Goal: Task Accomplishment & Management: Complete application form

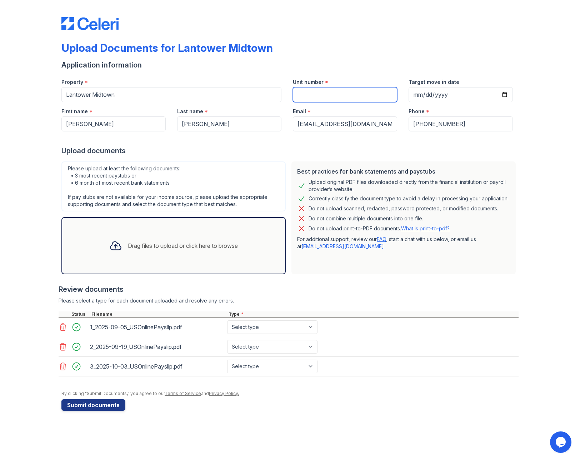
click at [323, 92] on input "Unit number" at bounding box center [345, 94] width 104 height 15
type input "144"
drag, startPoint x: 499, startPoint y: 95, endPoint x: 504, endPoint y: 95, distance: 4.7
click at [499, 95] on input "Target move in date" at bounding box center [461, 94] width 104 height 15
click at [504, 95] on input "Target move in date" at bounding box center [461, 94] width 104 height 15
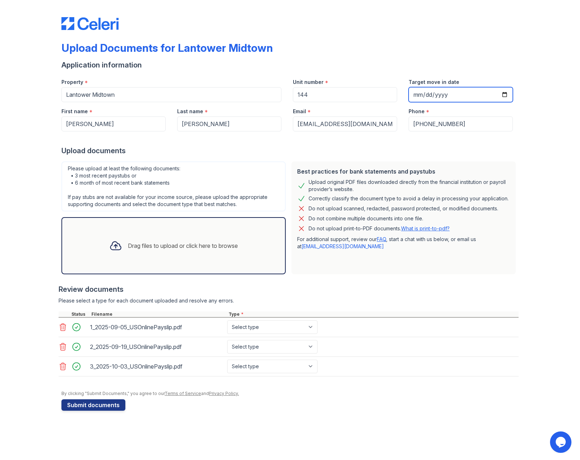
type input "[DATE]"
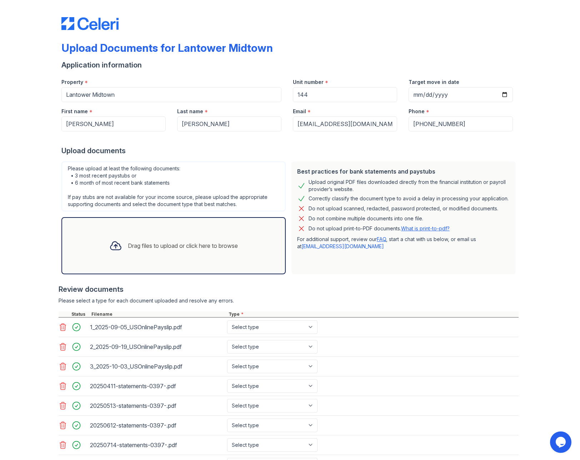
click at [145, 176] on div "Please upload at least the following documents: • 3 most recent paystubs or • 6…" at bounding box center [173, 186] width 224 height 50
drag, startPoint x: 128, startPoint y: 176, endPoint x: 74, endPoint y: 175, distance: 53.9
click at [74, 175] on div "Please upload at least the following documents: • 3 most recent paystubs or • 6…" at bounding box center [173, 186] width 224 height 50
copy div "3 most recent paystubs"
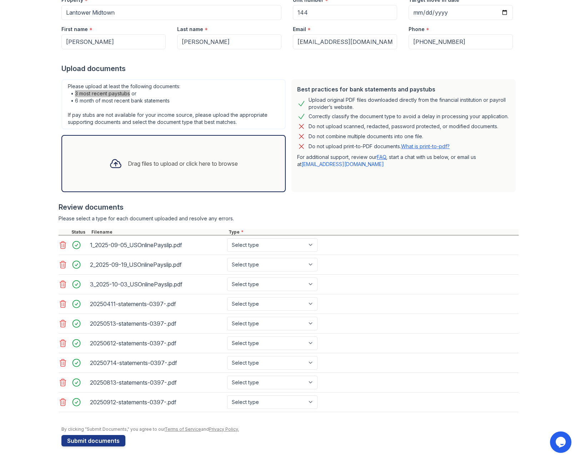
scroll to position [83, 0]
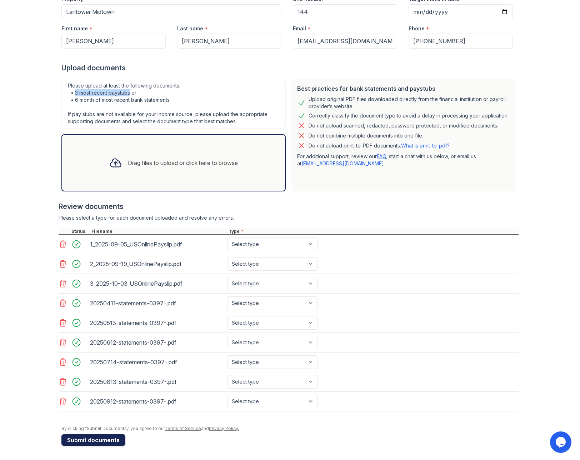
click at [99, 442] on button "Submit documents" at bounding box center [93, 439] width 64 height 11
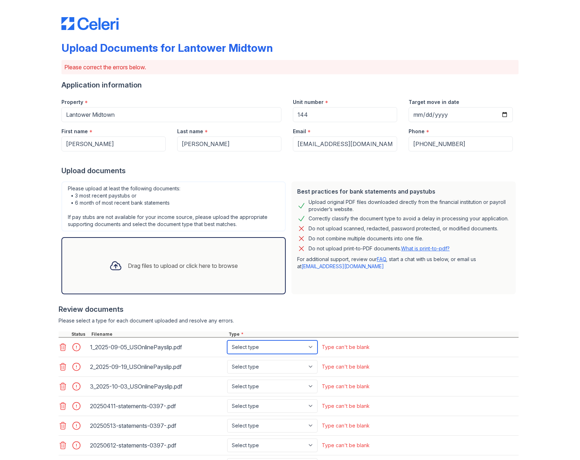
click at [262, 349] on select "Select type Paystub Bank Statement Offer Letter Tax Documents Benefit Award Let…" at bounding box center [272, 347] width 90 height 14
select select "paystub"
click at [227, 340] on select "Select type Paystub Bank Statement Offer Letter Tax Documents Benefit Award Let…" at bounding box center [272, 347] width 90 height 14
click at [252, 365] on select "Select type Paystub Bank Statement Offer Letter Tax Documents Benefit Award Let…" at bounding box center [272, 367] width 90 height 14
select select "paystub"
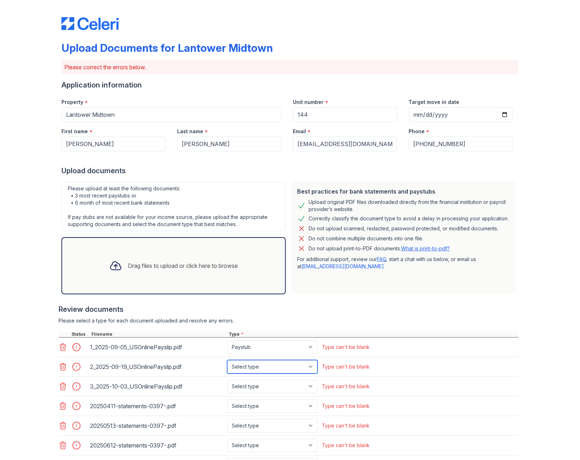
click at [227, 360] on select "Select type Paystub Bank Statement Offer Letter Tax Documents Benefit Award Let…" at bounding box center [272, 367] width 90 height 14
click at [248, 381] on select "Select type Paystub Bank Statement Offer Letter Tax Documents Benefit Award Let…" at bounding box center [272, 387] width 90 height 14
select select "paystub"
click at [227, 380] on select "Select type Paystub Bank Statement Offer Letter Tax Documents Benefit Award Let…" at bounding box center [272, 387] width 90 height 14
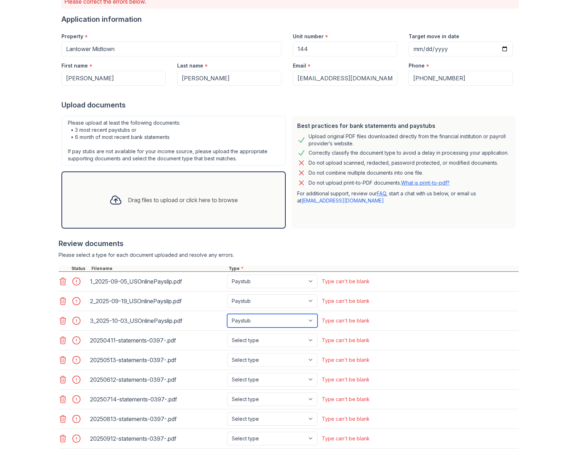
scroll to position [91, 0]
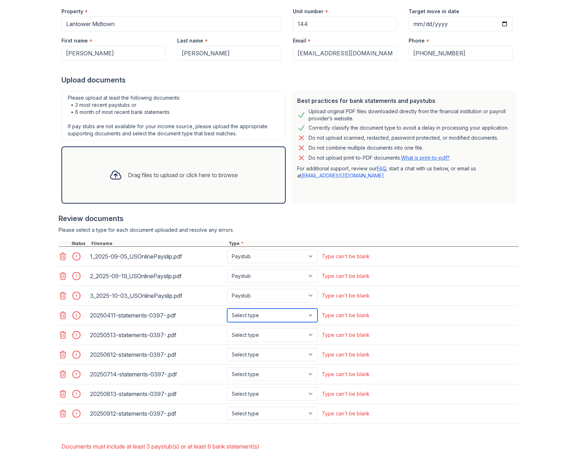
click at [241, 312] on select "Select type Paystub Bank Statement Offer Letter Tax Documents Benefit Award Let…" at bounding box center [272, 316] width 90 height 14
select select "bank_statement"
click at [227, 309] on select "Select type Paystub Bank Statement Offer Letter Tax Documents Benefit Award Let…" at bounding box center [272, 316] width 90 height 14
click at [247, 336] on select "Select type Paystub Bank Statement Offer Letter Tax Documents Benefit Award Let…" at bounding box center [272, 335] width 90 height 14
select select "bank_statement"
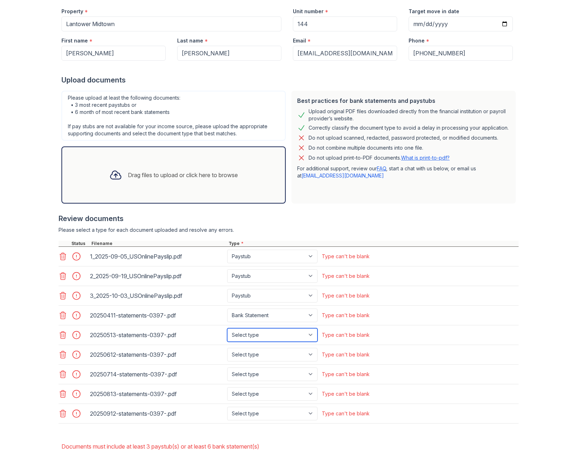
click at [227, 328] on select "Select type Paystub Bank Statement Offer Letter Tax Documents Benefit Award Let…" at bounding box center [272, 335] width 90 height 14
click at [249, 356] on select "Select type Paystub Bank Statement Offer Letter Tax Documents Benefit Award Let…" at bounding box center [272, 355] width 90 height 14
select select "bank_statement"
click at [227, 348] on select "Select type Paystub Bank Statement Offer Letter Tax Documents Benefit Award Let…" at bounding box center [272, 355] width 90 height 14
click at [249, 370] on select "Select type Paystub Bank Statement Offer Letter Tax Documents Benefit Award Let…" at bounding box center [272, 375] width 90 height 14
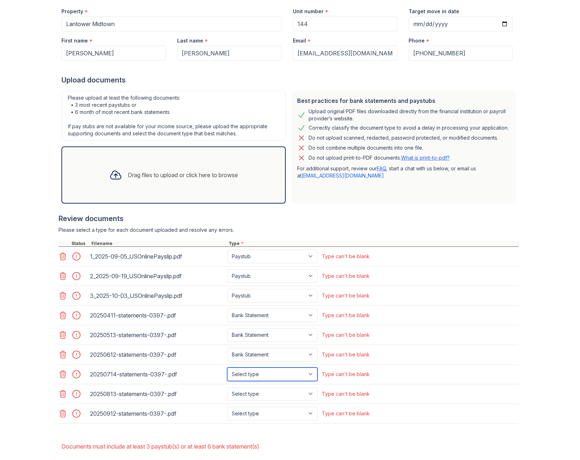
select select "bank_statement"
click at [227, 368] on select "Select type Paystub Bank Statement Offer Letter Tax Documents Benefit Award Let…" at bounding box center [272, 375] width 90 height 14
click at [251, 391] on select "Select type Paystub Bank Statement Offer Letter Tax Documents Benefit Award Let…" at bounding box center [272, 394] width 90 height 14
select select "bank_statement"
click at [227, 387] on select "Select type Paystub Bank Statement Offer Letter Tax Documents Benefit Award Let…" at bounding box center [272, 394] width 90 height 14
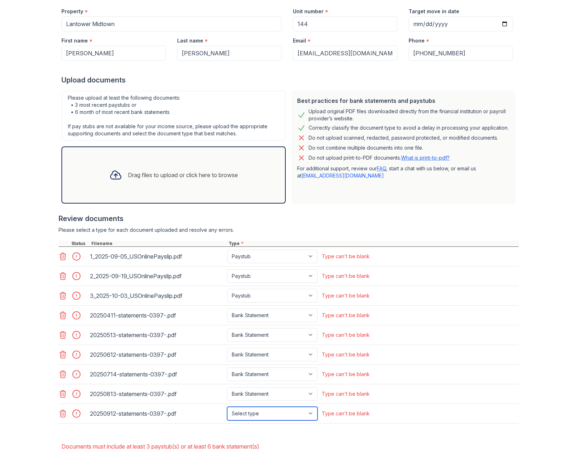
click at [254, 411] on select "Select type Paystub Bank Statement Offer Letter Tax Documents Benefit Award Let…" at bounding box center [272, 414] width 90 height 14
select select "bank_statement"
click at [227, 407] on select "Select type Paystub Bank Statement Offer Letter Tax Documents Benefit Award Let…" at bounding box center [272, 414] width 90 height 14
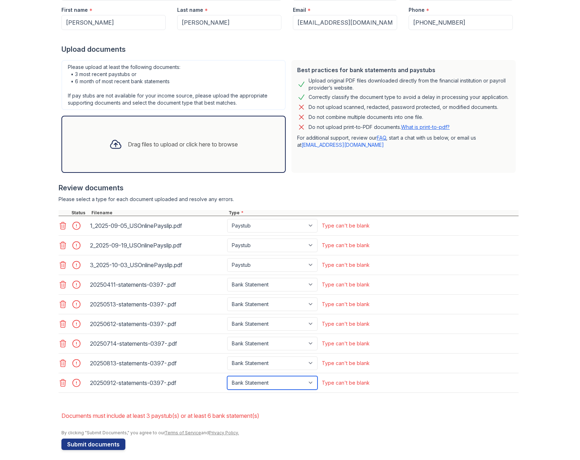
scroll to position [126, 0]
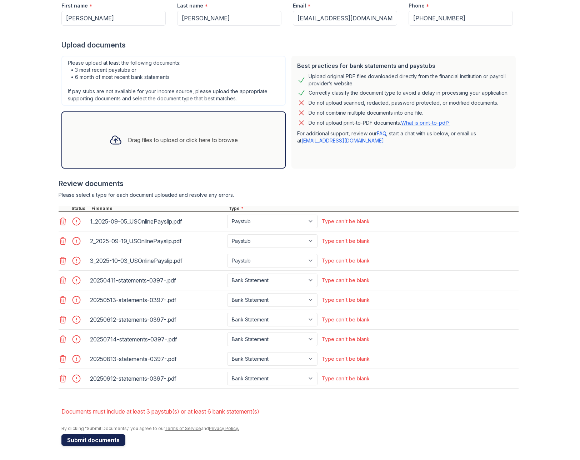
click at [110, 439] on button "Submit documents" at bounding box center [93, 439] width 64 height 11
